Goal: Transaction & Acquisition: Purchase product/service

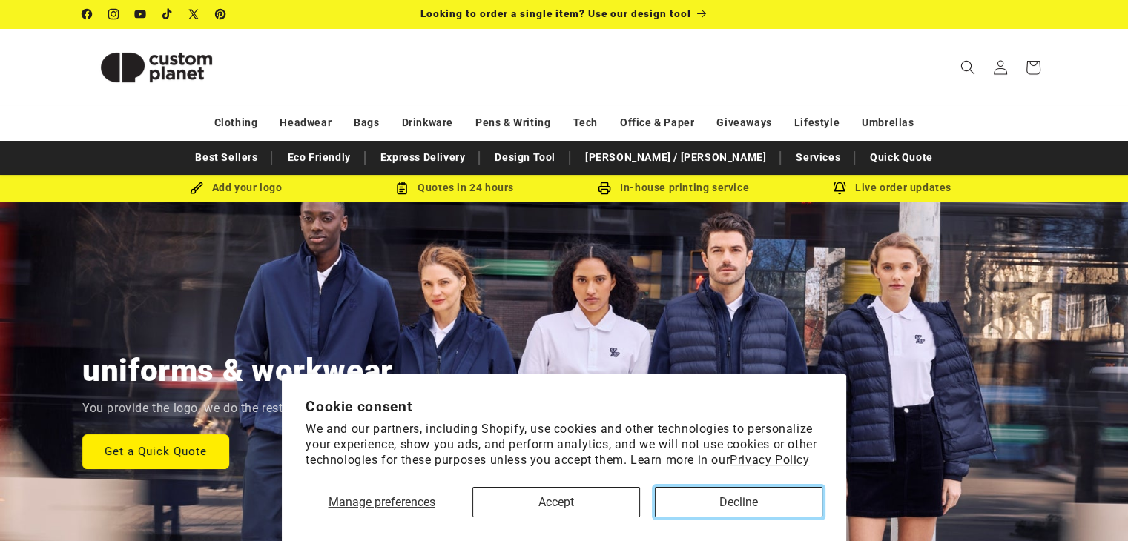
click at [706, 498] on button "Decline" at bounding box center [739, 502] width 168 height 30
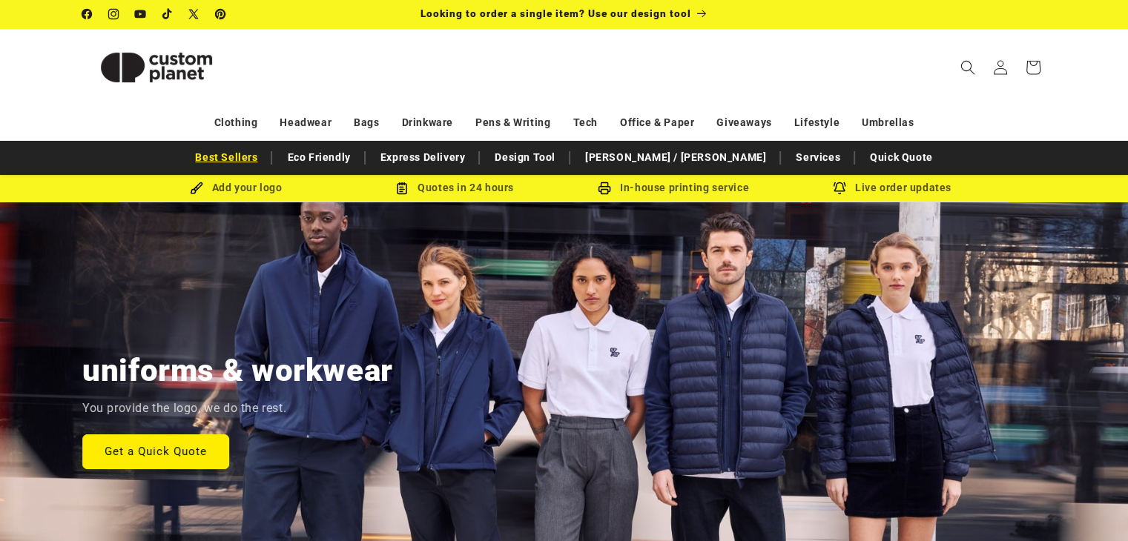
click at [264, 156] on link "Best Sellers" at bounding box center [226, 158] width 77 height 26
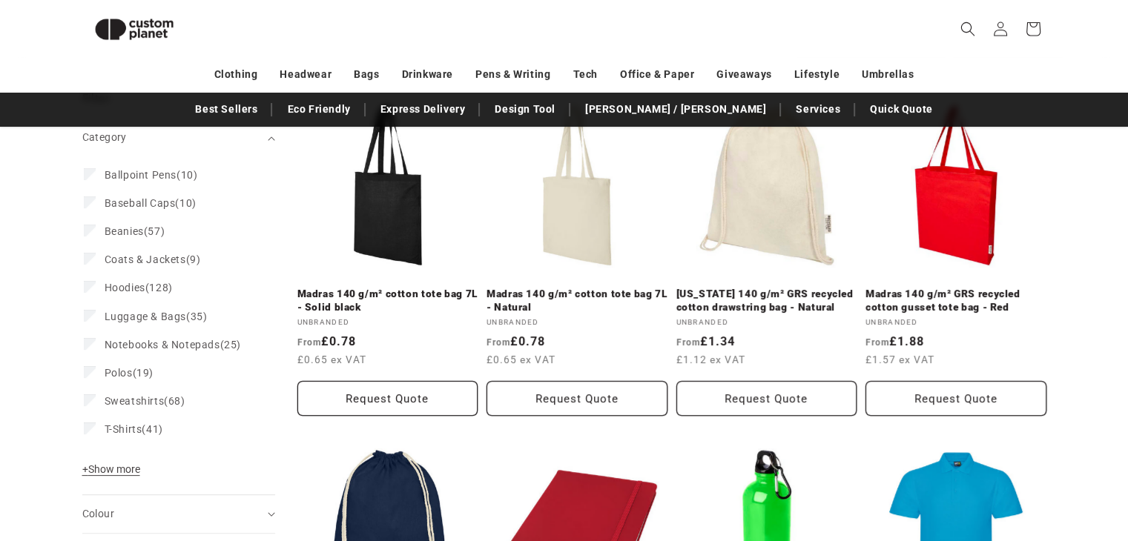
scroll to position [202, 0]
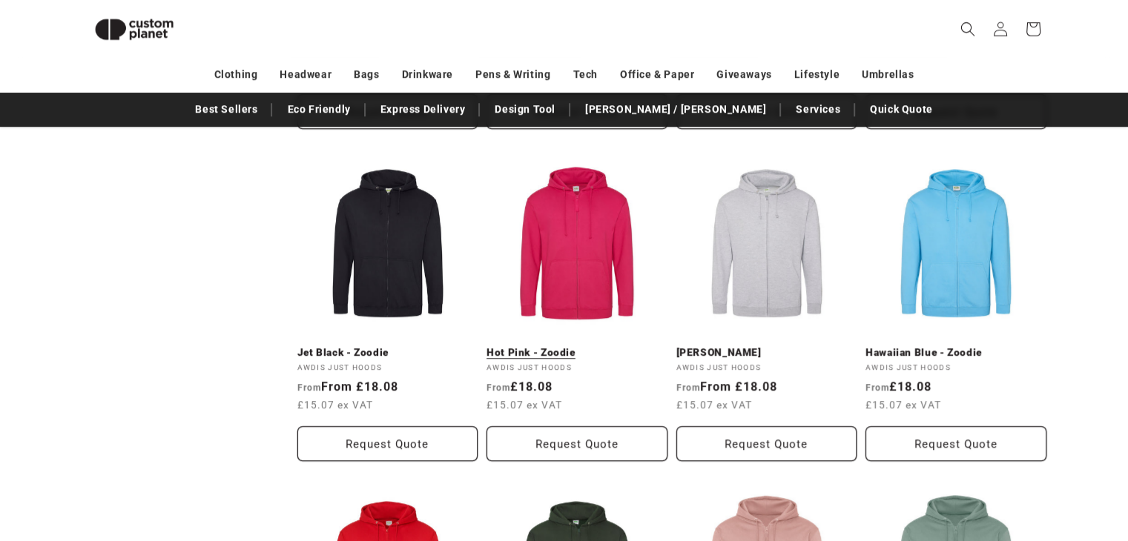
scroll to position [1166, 0]
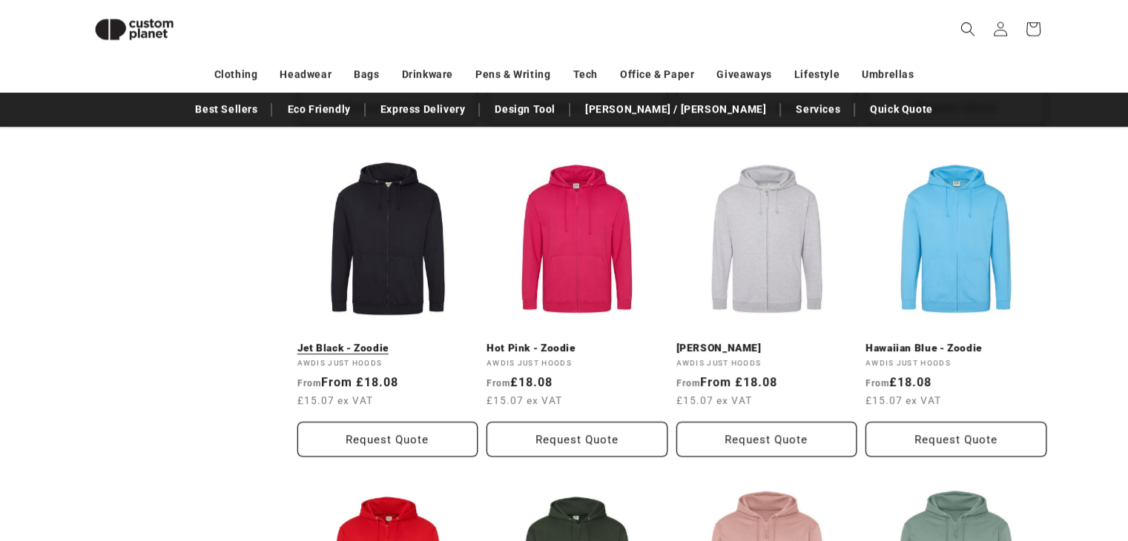
click at [380, 342] on link "Jet Black - Zoodie" at bounding box center [387, 348] width 181 height 13
